Goal: Task Accomplishment & Management: Manage account settings

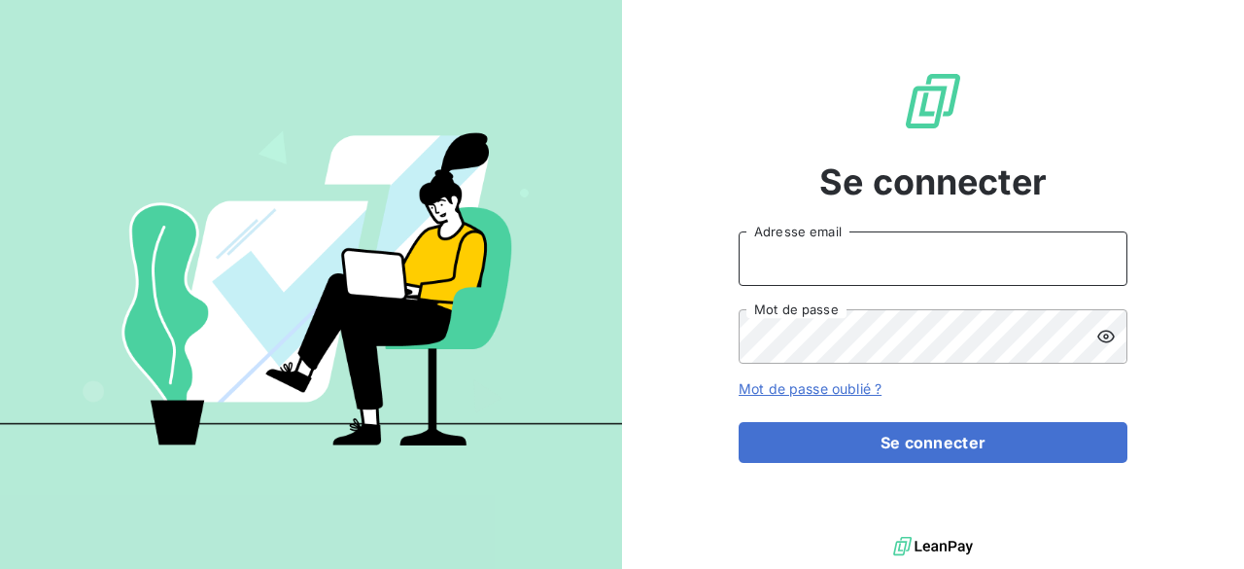
click at [800, 263] on input "Adresse email" at bounding box center [933, 258] width 389 height 54
type input "[PERSON_NAME][EMAIL_ADDRESS][DOMAIN_NAME]"
click at [739, 422] on button "Se connecter" at bounding box center [933, 442] width 389 height 41
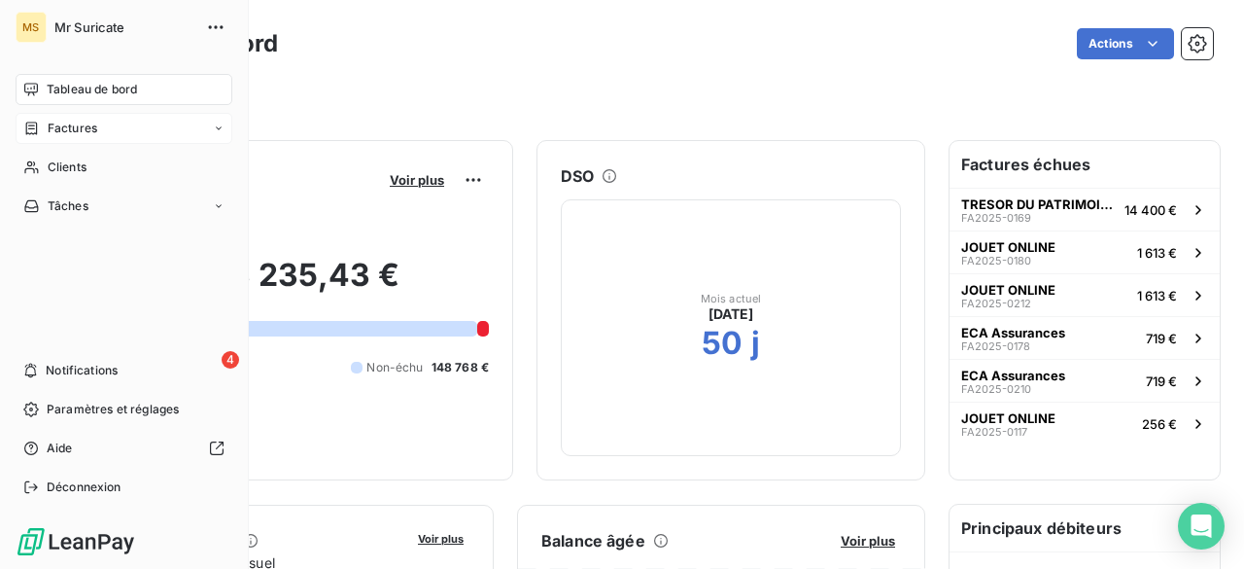
click at [56, 125] on span "Factures" at bounding box center [73, 128] width 50 height 17
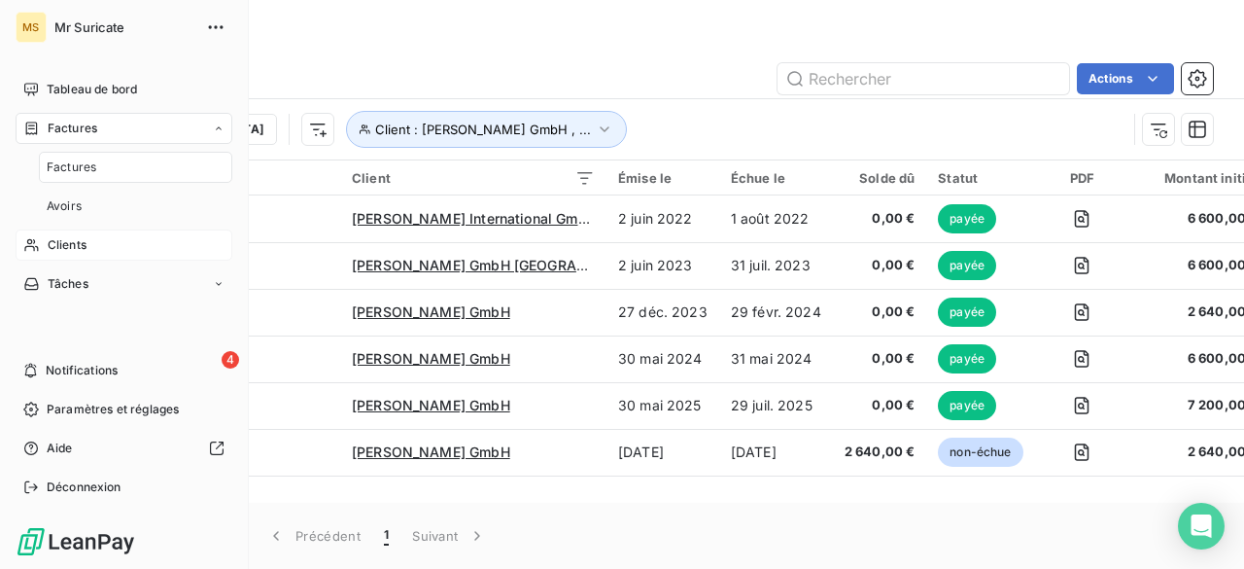
click at [87, 244] on div "Clients" at bounding box center [124, 244] width 217 height 31
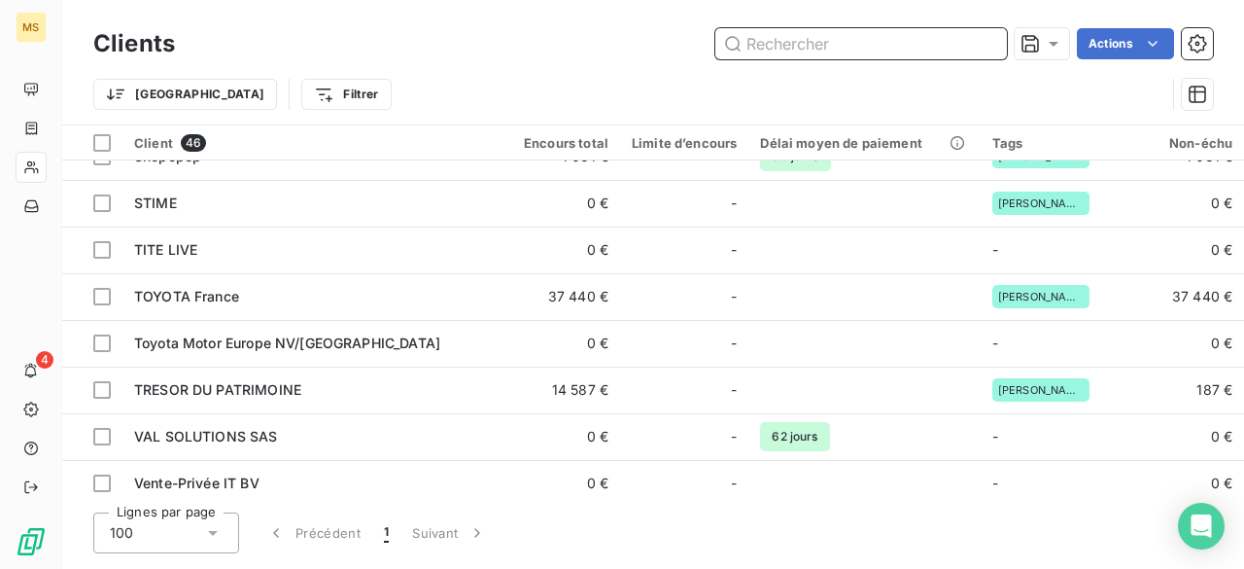
scroll to position [1818, 0]
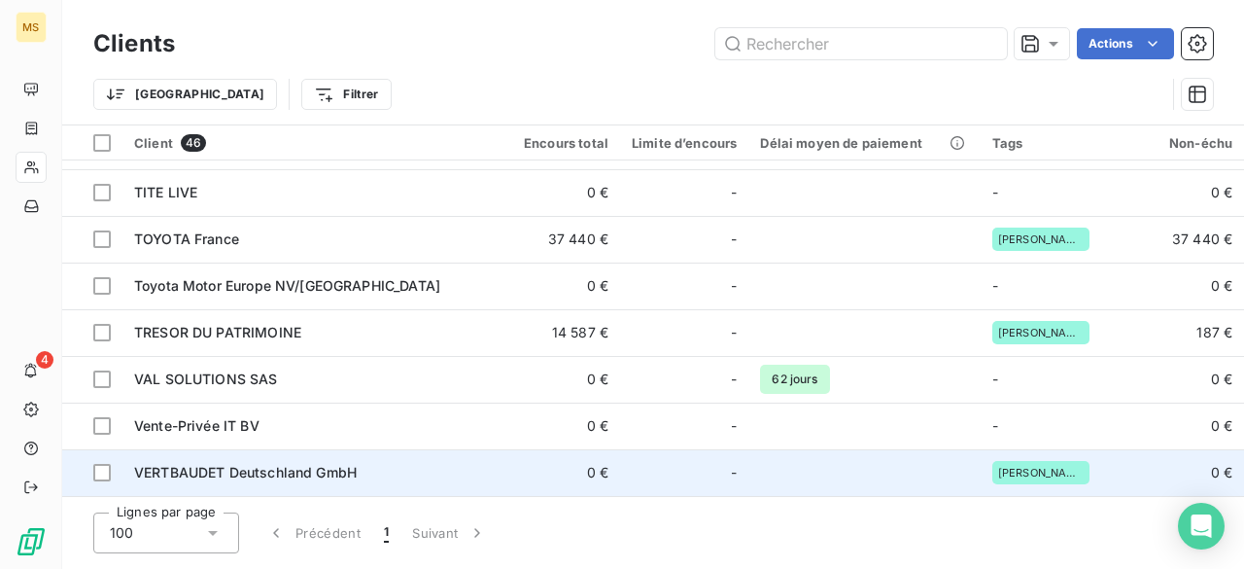
click at [273, 468] on span "VERTBAUDET Deutschland GmbH" at bounding box center [245, 472] width 223 height 17
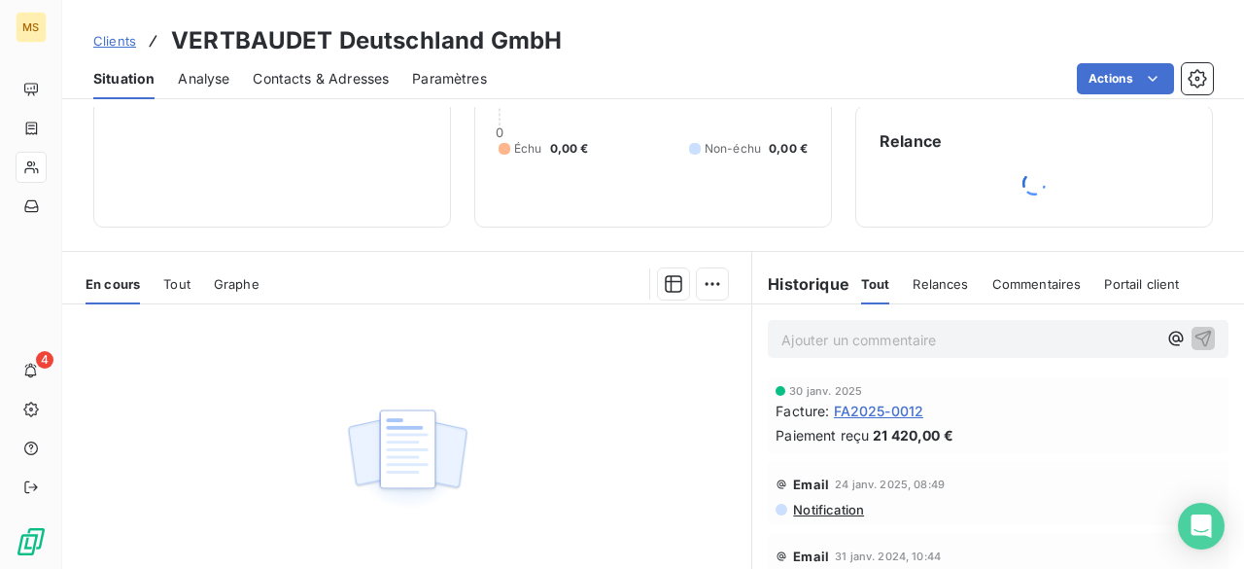
scroll to position [341, 0]
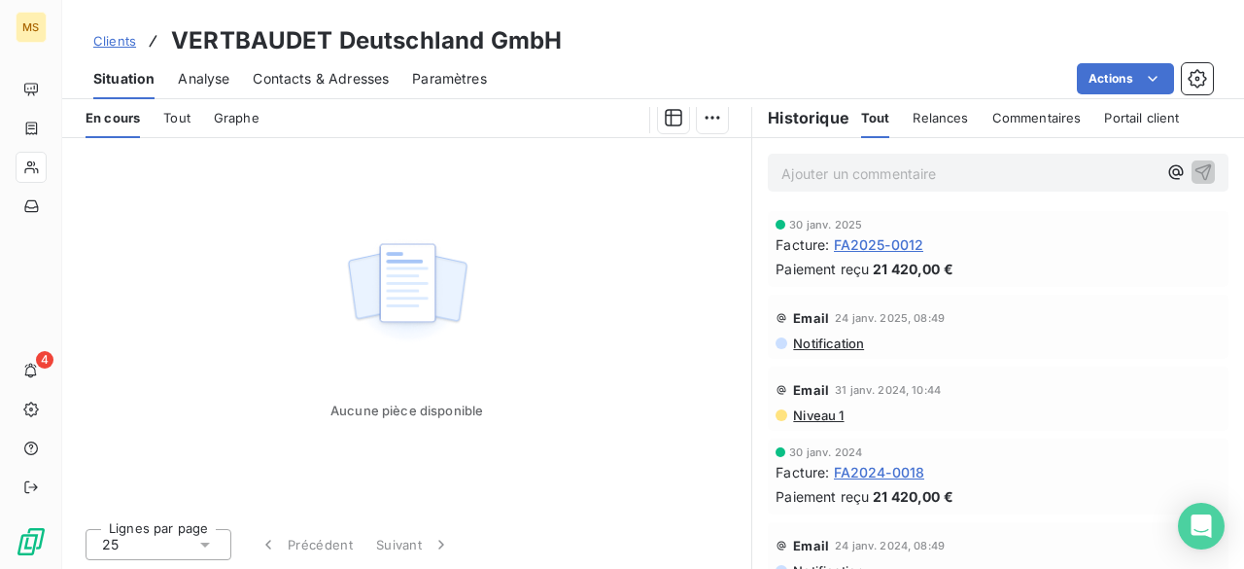
click at [872, 244] on span "FA2025-0012" at bounding box center [879, 244] width 90 height 20
